Goal: Transaction & Acquisition: Book appointment/travel/reservation

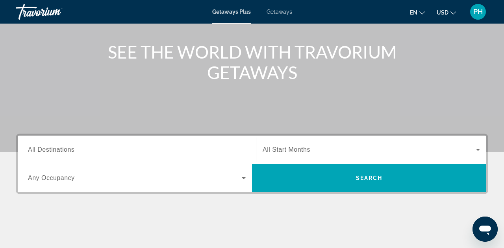
scroll to position [85, 0]
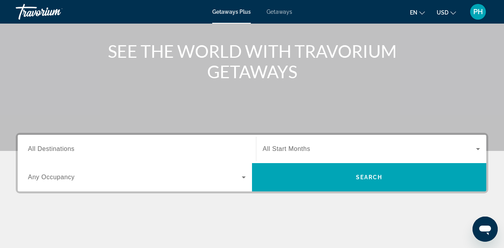
click at [244, 179] on icon "Search widget" at bounding box center [243, 177] width 9 height 9
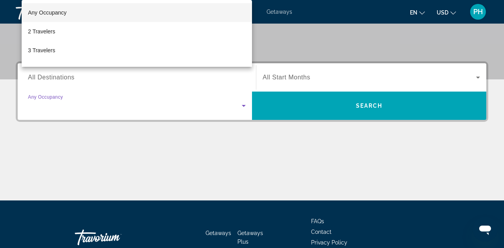
scroll to position [193, 0]
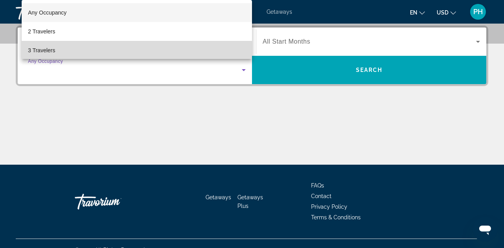
click at [55, 53] on span "3 Travelers" at bounding box center [41, 50] width 27 height 9
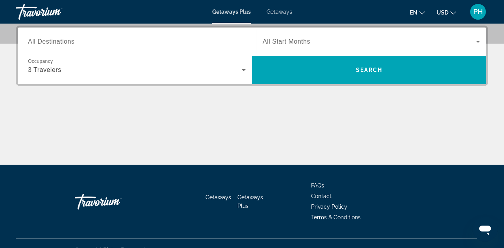
click at [290, 40] on span "All Start Months" at bounding box center [287, 41] width 48 height 7
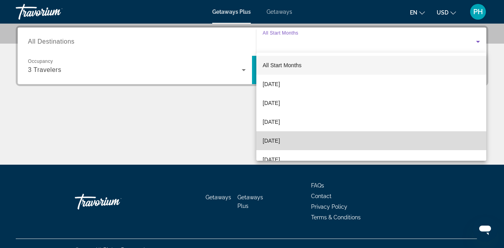
click at [280, 143] on span "[DATE]" at bounding box center [271, 140] width 17 height 9
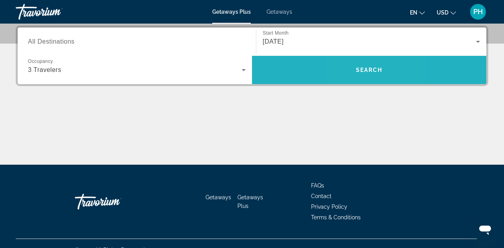
click at [356, 72] on span "Search" at bounding box center [369, 70] width 27 height 6
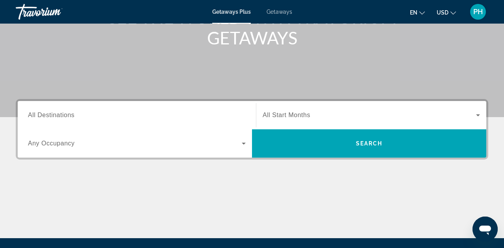
scroll to position [128, 0]
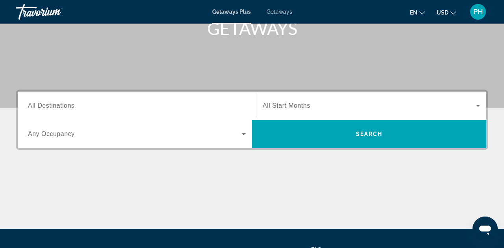
click at [44, 133] on span "Any Occupancy" at bounding box center [51, 134] width 47 height 7
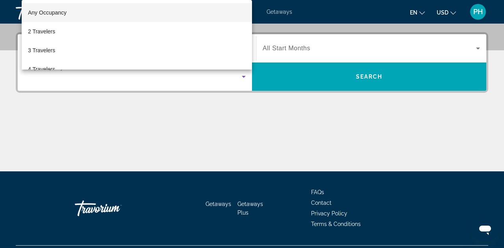
scroll to position [193, 0]
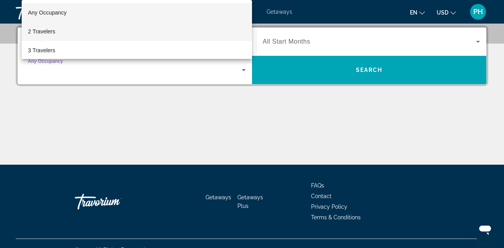
click at [48, 32] on span "2 Travelers" at bounding box center [41, 31] width 27 height 9
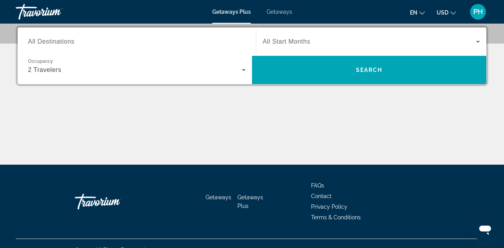
click at [300, 43] on span "All Start Months" at bounding box center [287, 41] width 48 height 7
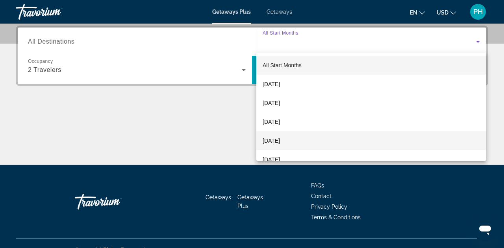
click at [280, 144] on span "[DATE]" at bounding box center [271, 140] width 17 height 9
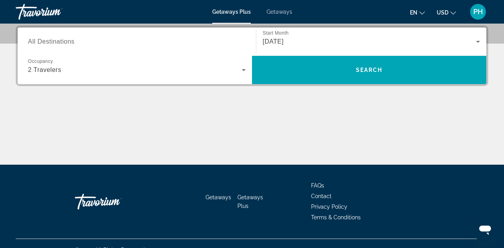
click at [55, 41] on span "All Destinations" at bounding box center [51, 41] width 46 height 7
click at [55, 41] on input "Destination All Destinations" at bounding box center [137, 41] width 218 height 9
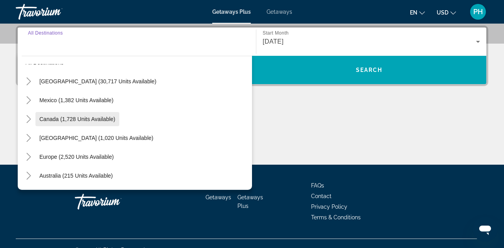
scroll to position [16, 0]
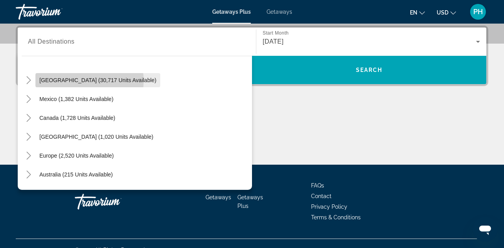
click at [89, 81] on span "[GEOGRAPHIC_DATA] (30,717 units available)" at bounding box center [97, 80] width 117 height 6
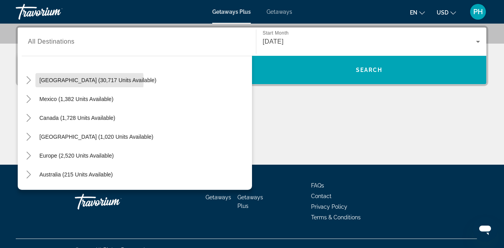
type input "**********"
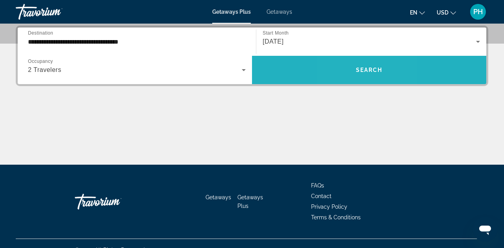
click at [352, 75] on span "Search widget" at bounding box center [369, 70] width 234 height 19
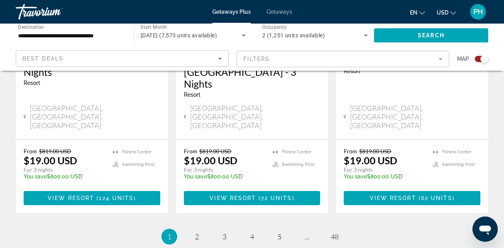
scroll to position [1364, 0]
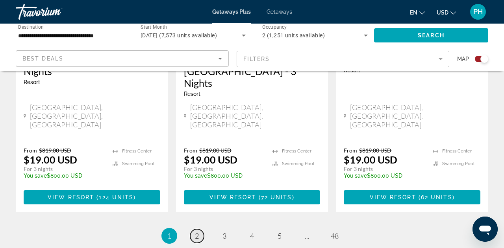
click at [198, 232] on span "2" at bounding box center [197, 236] width 4 height 9
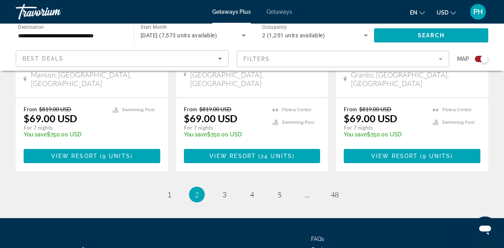
scroll to position [1329, 0]
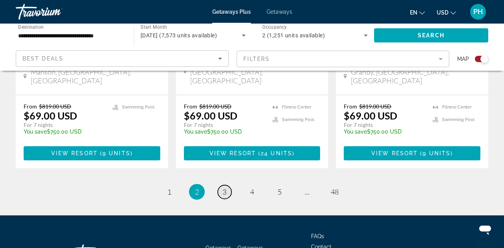
click at [225, 188] on span "3" at bounding box center [225, 192] width 4 height 9
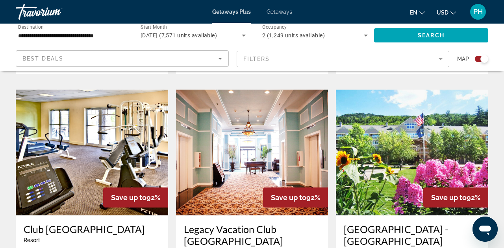
scroll to position [549, 0]
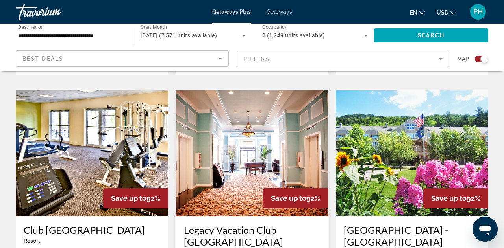
click at [254, 125] on img "Main content" at bounding box center [252, 154] width 152 height 126
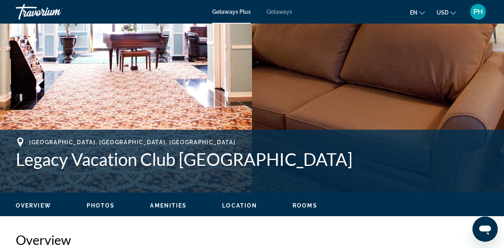
scroll to position [213, 0]
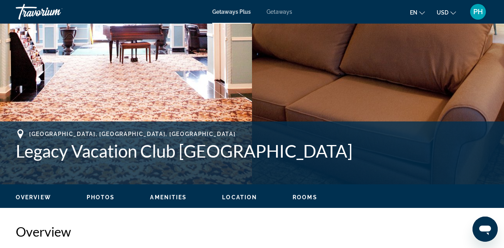
click at [103, 197] on span "Photos" at bounding box center [101, 198] width 28 height 6
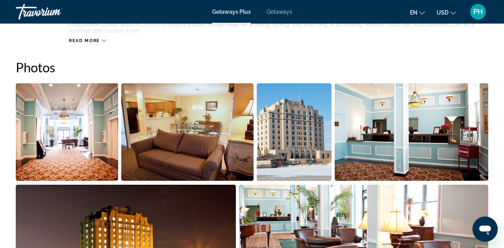
scroll to position [495, 0]
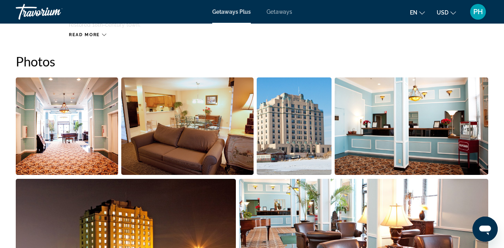
click at [74, 126] on img "Open full-screen image slider" at bounding box center [67, 127] width 102 height 98
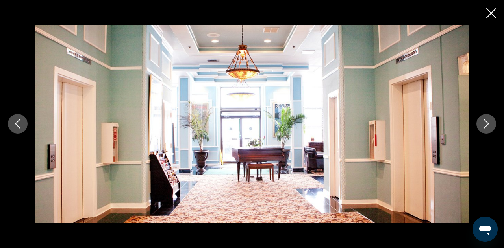
click at [486, 128] on icon "Next image" at bounding box center [486, 123] width 9 height 9
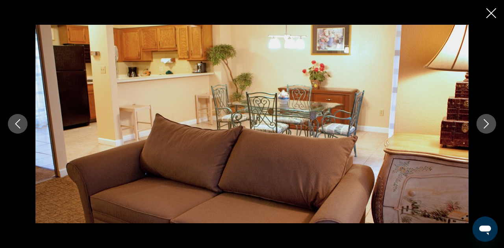
click at [486, 128] on icon "Next image" at bounding box center [486, 123] width 9 height 9
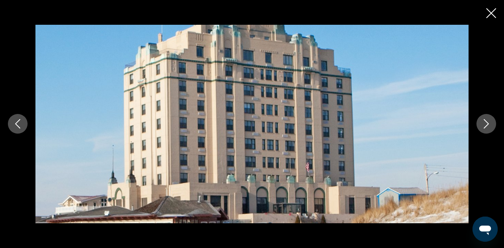
click at [486, 128] on icon "Next image" at bounding box center [486, 123] width 9 height 9
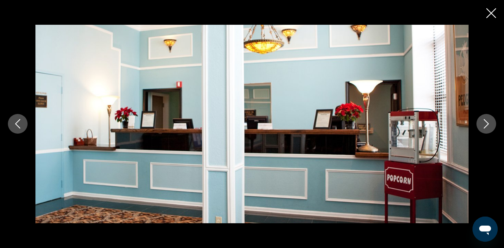
click at [486, 128] on icon "Next image" at bounding box center [486, 123] width 9 height 9
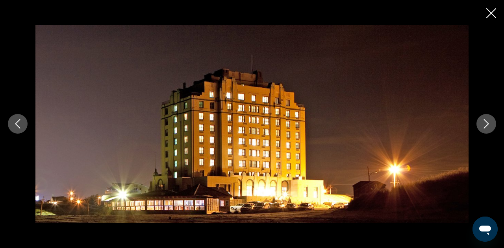
click at [486, 128] on icon "Next image" at bounding box center [486, 123] width 9 height 9
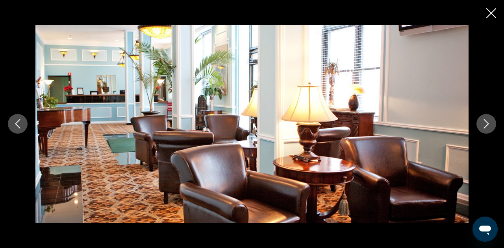
click at [486, 128] on icon "Next image" at bounding box center [486, 123] width 9 height 9
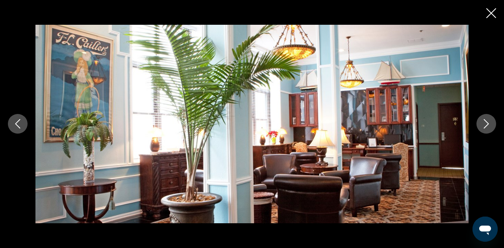
click at [486, 128] on icon "Next image" at bounding box center [486, 123] width 9 height 9
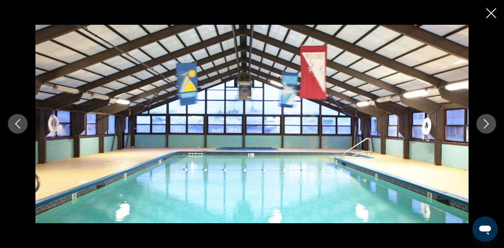
click at [486, 128] on icon "Next image" at bounding box center [486, 123] width 9 height 9
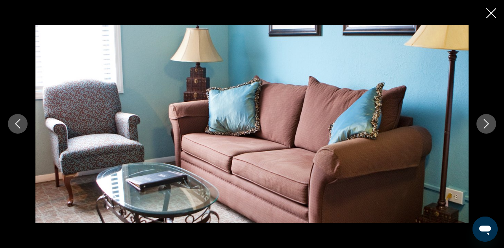
click at [486, 128] on icon "Next image" at bounding box center [486, 123] width 9 height 9
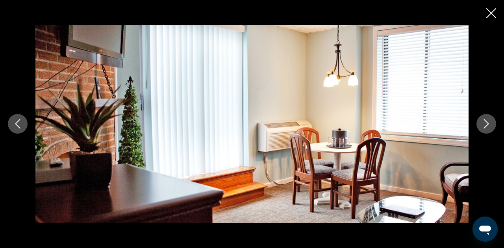
click at [486, 127] on icon "Next image" at bounding box center [486, 123] width 9 height 9
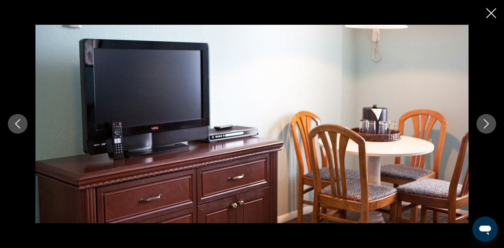
click at [486, 127] on icon "Next image" at bounding box center [486, 123] width 9 height 9
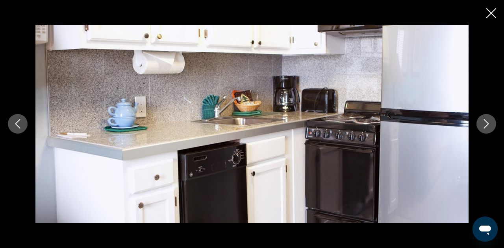
click at [486, 127] on icon "Next image" at bounding box center [486, 123] width 9 height 9
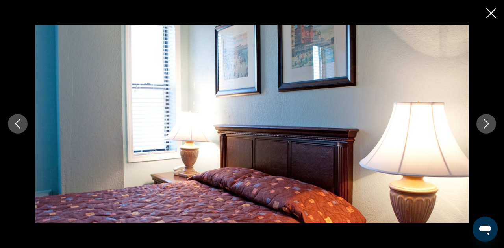
click at [486, 127] on icon "Next image" at bounding box center [486, 123] width 9 height 9
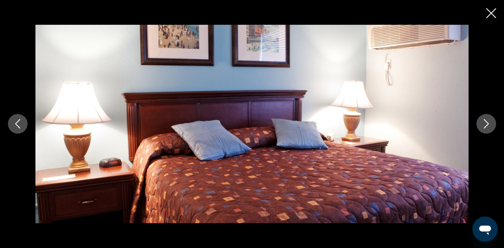
click at [486, 127] on icon "Next image" at bounding box center [486, 123] width 9 height 9
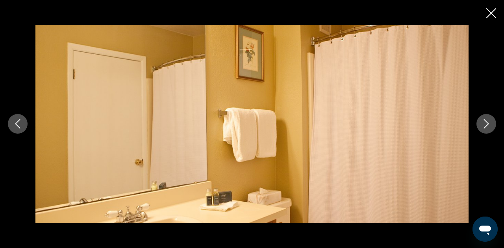
click at [486, 127] on icon "Next image" at bounding box center [486, 123] width 9 height 9
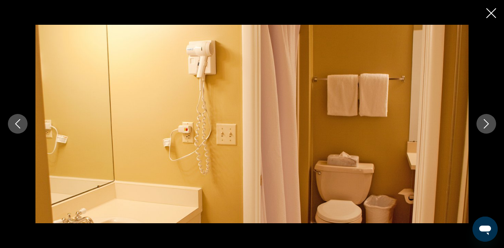
click at [486, 127] on icon "Next image" at bounding box center [486, 123] width 9 height 9
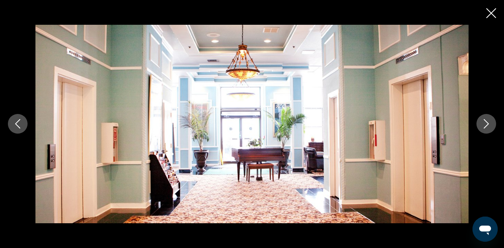
click at [486, 127] on icon "Next image" at bounding box center [486, 123] width 9 height 9
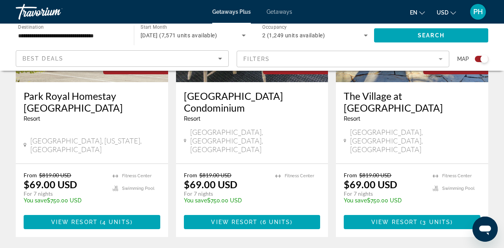
scroll to position [1281, 0]
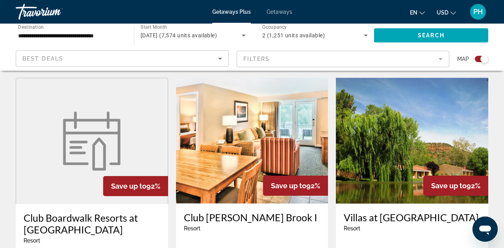
scroll to position [264, 0]
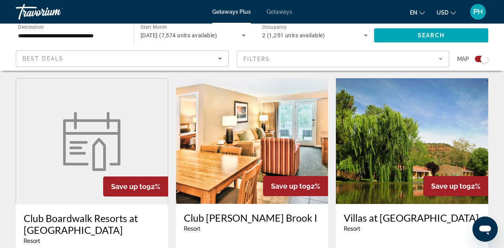
click at [119, 130] on img "Main content" at bounding box center [91, 141] width 67 height 59
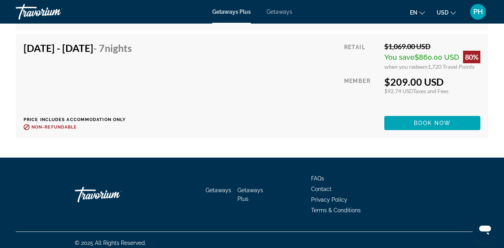
scroll to position [3084, 0]
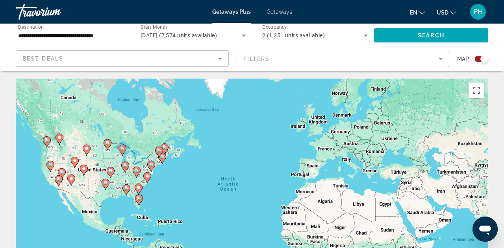
click at [353, 57] on mat-form-field "Filters" at bounding box center [343, 59] width 213 height 17
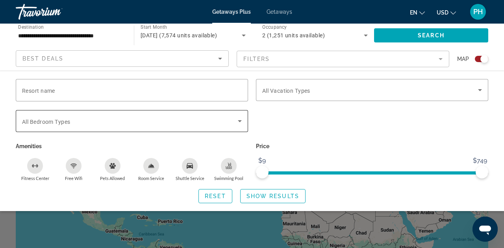
click at [128, 119] on span "Search widget" at bounding box center [130, 121] width 216 height 9
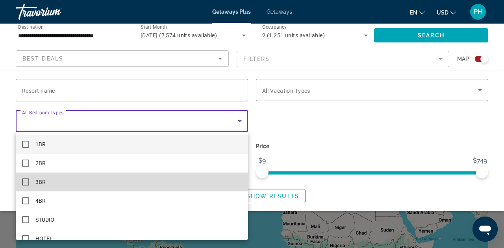
click at [46, 184] on mat-option "3BR" at bounding box center [132, 182] width 232 height 19
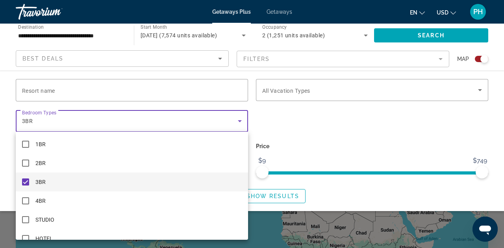
click at [437, 34] on div at bounding box center [252, 124] width 504 height 248
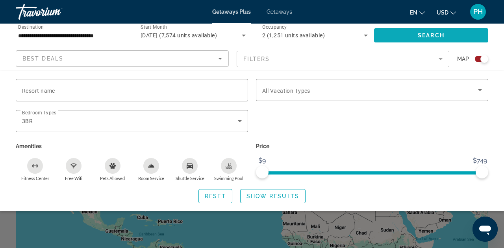
click at [437, 34] on span "Search" at bounding box center [431, 35] width 27 height 6
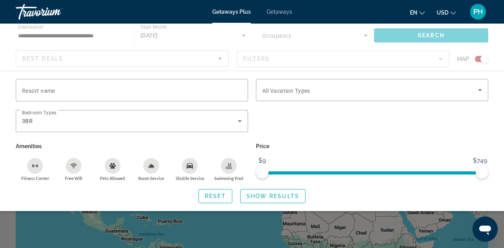
click at [445, 237] on div "Search widget" at bounding box center [252, 183] width 504 height 130
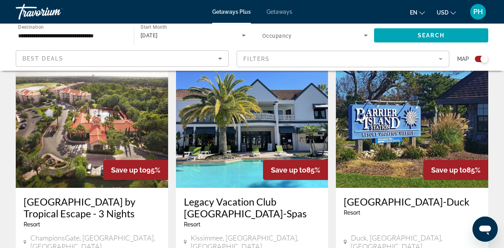
scroll to position [277, 0]
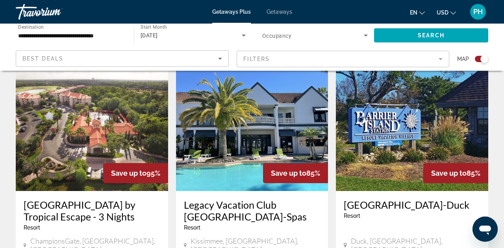
click at [133, 136] on img "Main content" at bounding box center [92, 128] width 152 height 126
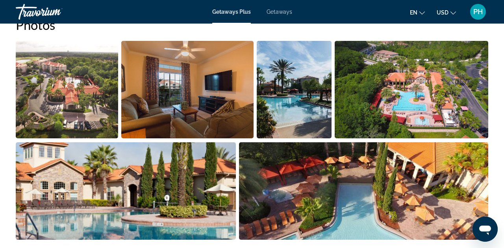
scroll to position [520, 0]
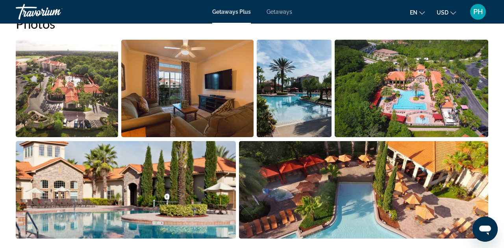
click at [72, 99] on img "Open full-screen image slider" at bounding box center [67, 89] width 102 height 98
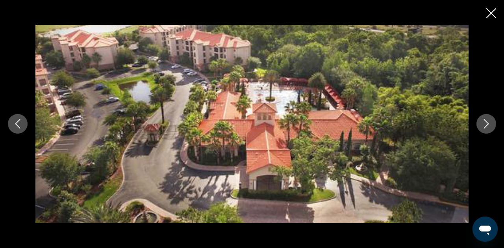
click at [486, 128] on icon "Next image" at bounding box center [486, 123] width 9 height 9
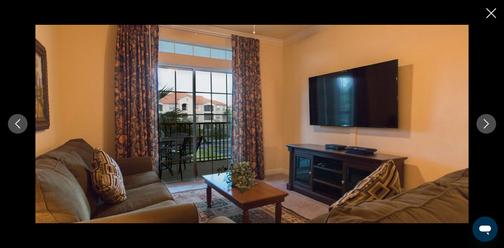
click at [486, 126] on icon "Next image" at bounding box center [486, 124] width 5 height 9
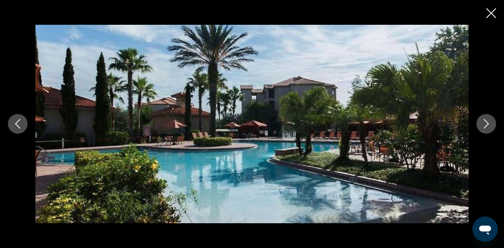
click at [487, 126] on icon "Next image" at bounding box center [486, 124] width 5 height 9
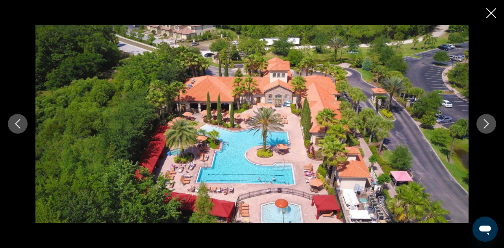
click at [487, 126] on icon "Next image" at bounding box center [486, 124] width 5 height 9
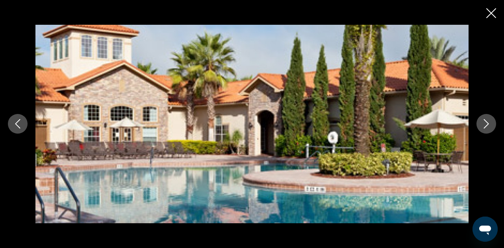
click at [487, 126] on icon "Next image" at bounding box center [486, 124] width 5 height 9
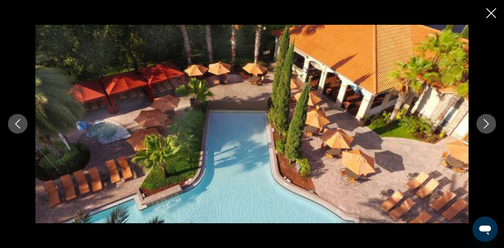
click at [487, 126] on icon "Next image" at bounding box center [486, 124] width 5 height 9
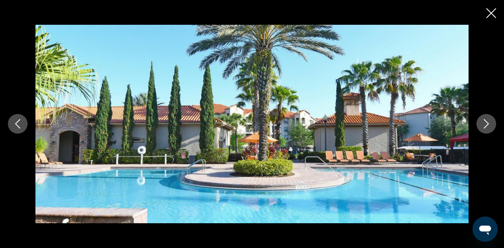
click at [487, 126] on icon "Next image" at bounding box center [486, 124] width 5 height 9
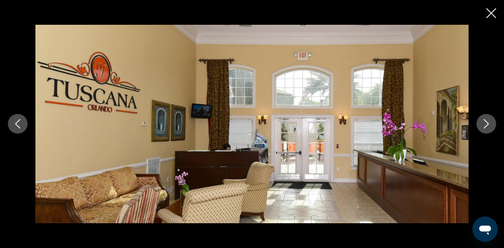
click at [487, 126] on icon "Next image" at bounding box center [486, 124] width 5 height 9
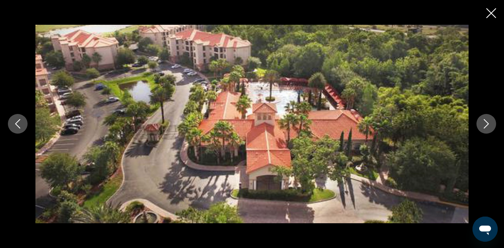
click at [481, 124] on button "Next image" at bounding box center [487, 124] width 20 height 20
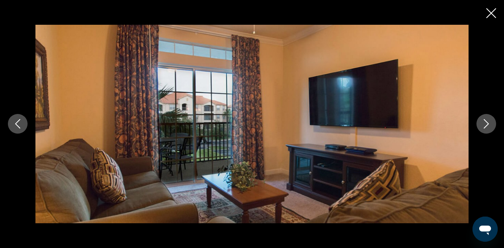
click at [490, 13] on icon "Close slideshow" at bounding box center [491, 13] width 10 height 10
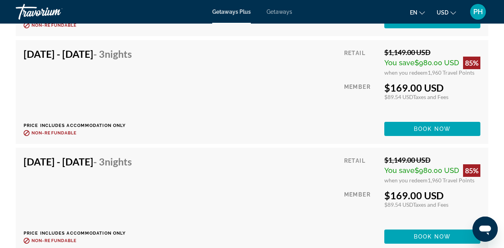
scroll to position [2526, 0]
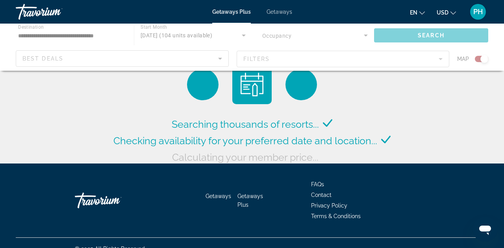
click at [390, 61] on div "Main content" at bounding box center [252, 47] width 504 height 47
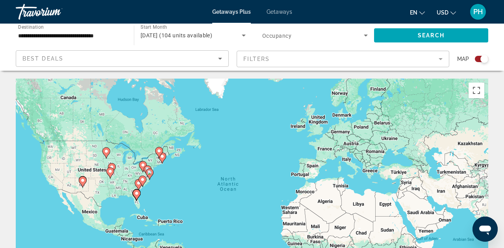
click at [439, 60] on mat-form-field "Filters" at bounding box center [343, 59] width 213 height 17
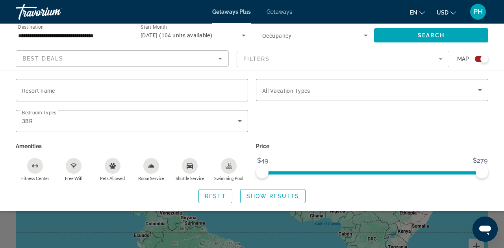
scroll to position [36, 0]
click at [321, 225] on div "Search widget" at bounding box center [252, 183] width 504 height 130
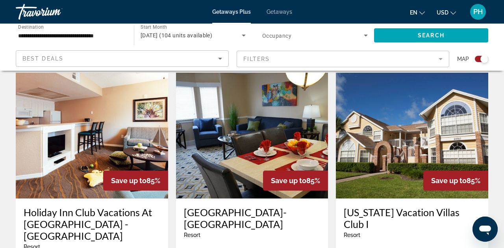
scroll to position [856, 0]
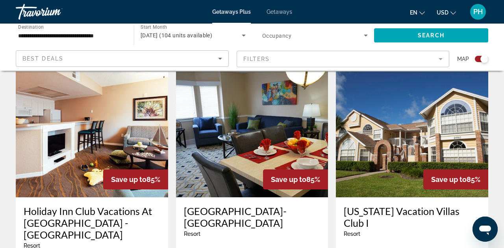
click at [406, 124] on img "Main content" at bounding box center [412, 135] width 152 height 126
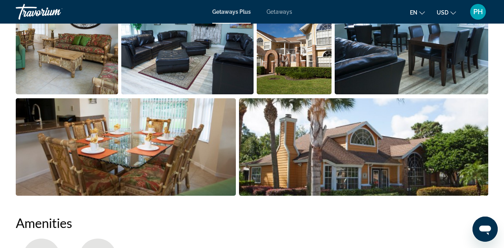
scroll to position [565, 0]
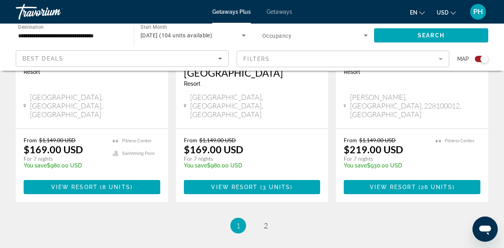
scroll to position [1308, 0]
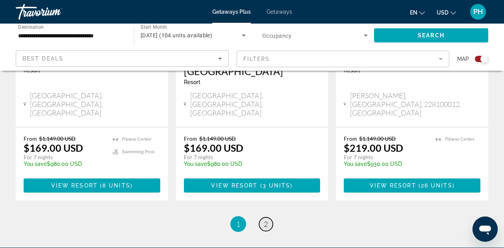
click at [265, 220] on span "2" at bounding box center [266, 224] width 4 height 9
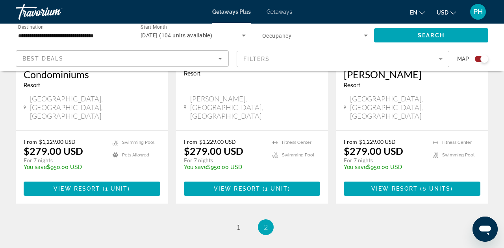
scroll to position [1033, 0]
